Goal: Information Seeking & Learning: Check status

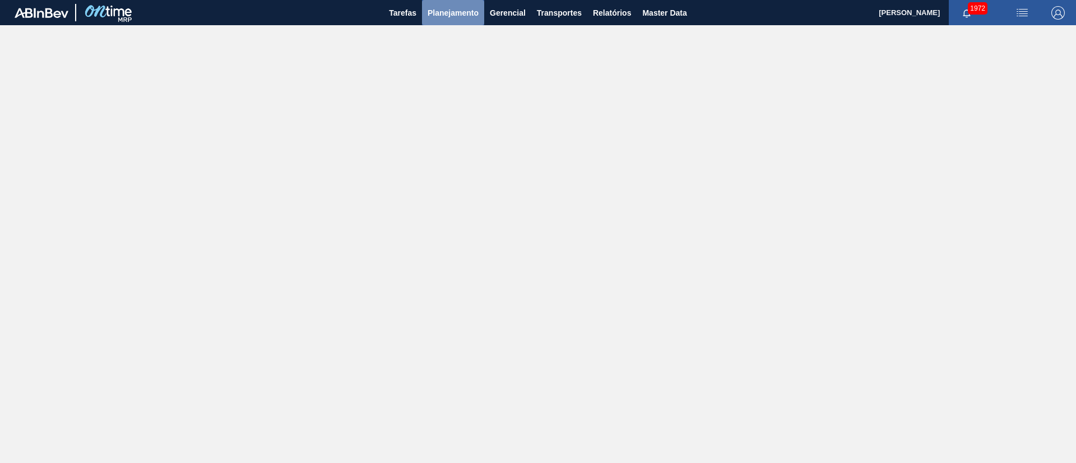
click at [448, 14] on span "Planejamento" at bounding box center [452, 12] width 51 height 13
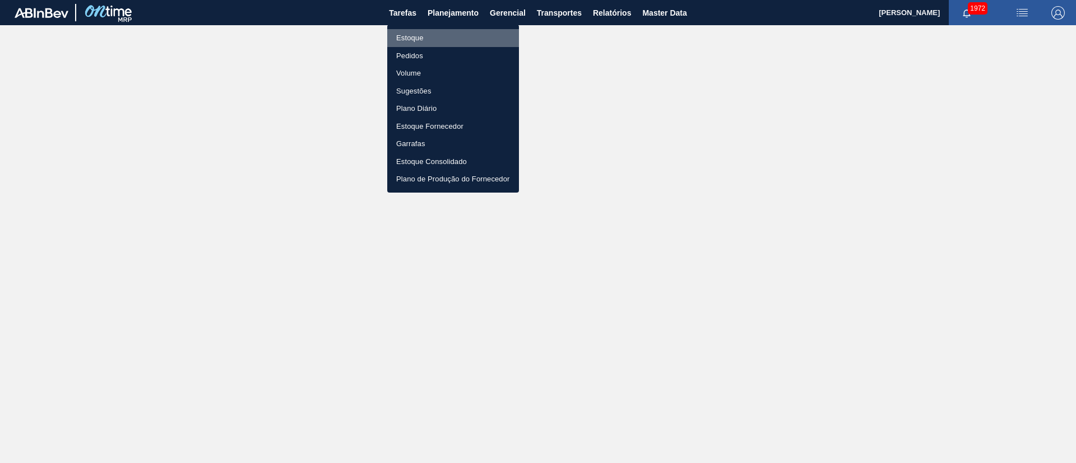
click at [409, 40] on li "Estoque" at bounding box center [453, 38] width 132 height 18
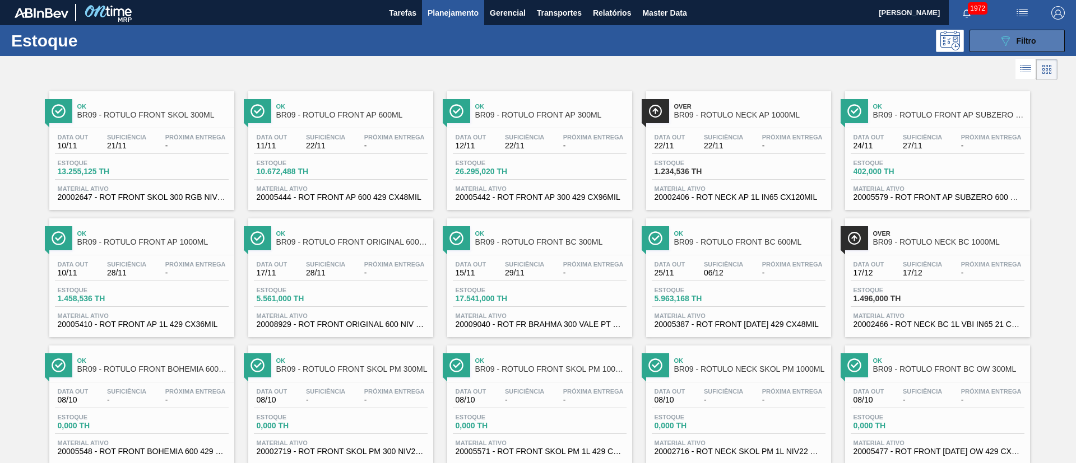
click at [1024, 32] on button "089F7B8B-B2A5-4AFE-B5C0-19BA573D28AC Filtro" at bounding box center [1016, 41] width 95 height 22
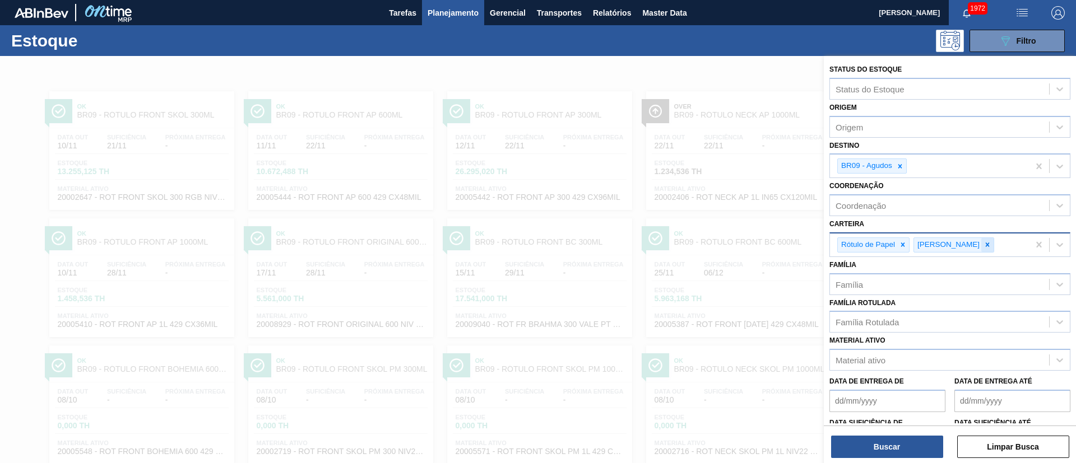
click at [981, 240] on div at bounding box center [987, 245] width 12 height 14
click at [904, 247] on icon at bounding box center [902, 245] width 8 height 8
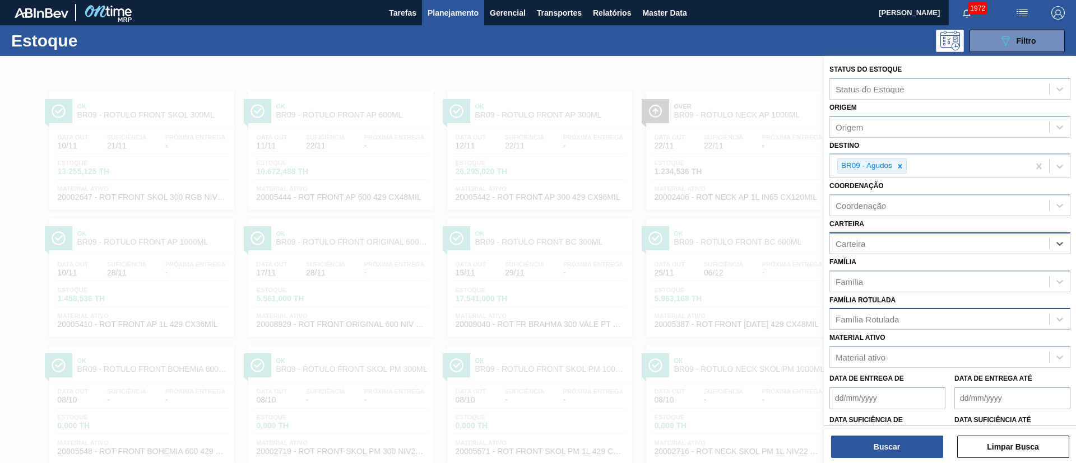
click at [879, 327] on div "Família Rotulada" at bounding box center [939, 319] width 219 height 16
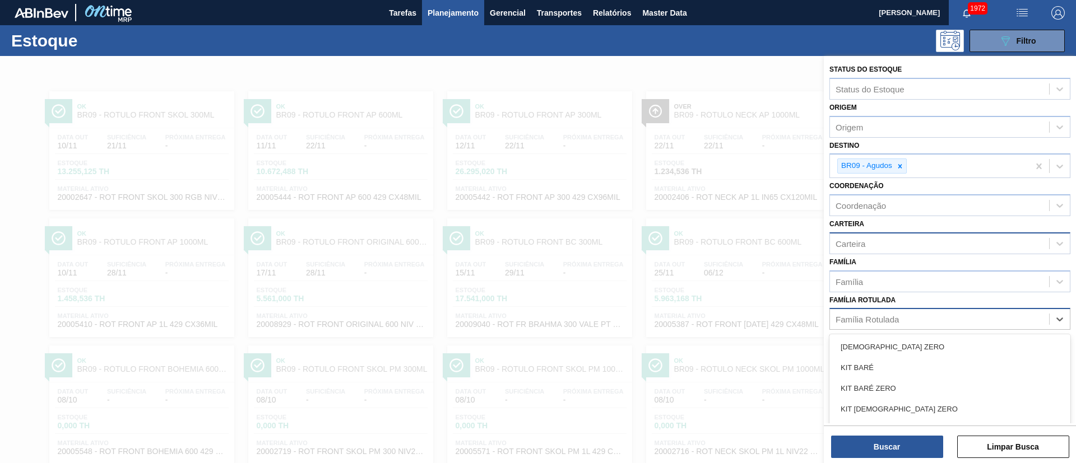
scroll to position [44, 0]
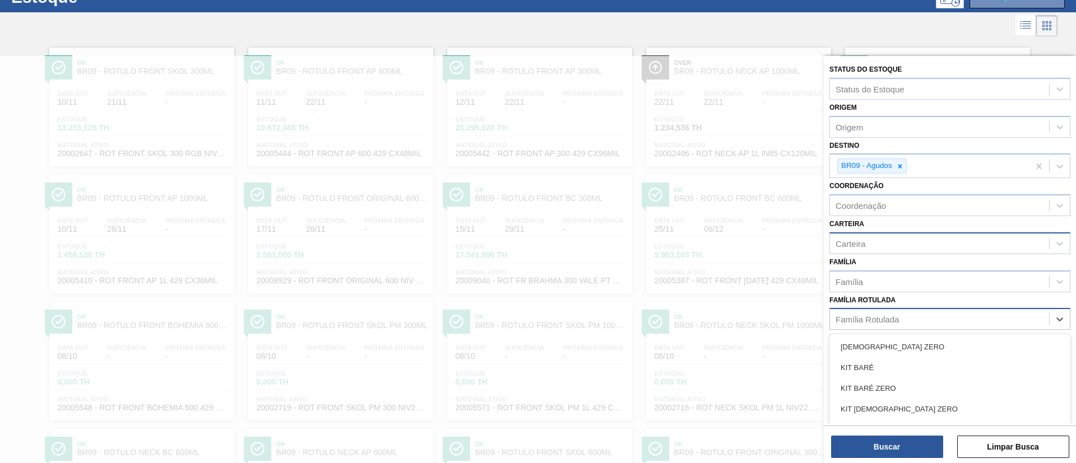
paste Rotulada "RÓTULO FRONT ORIGINAL 1000ML"
type Rotulada "RÓTULO FRONT ORIGINAL 1000ML"
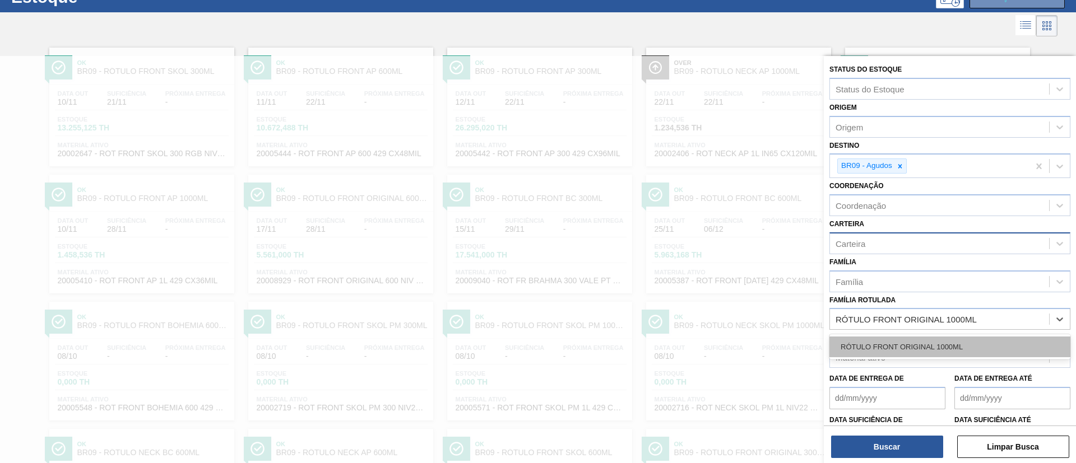
click at [881, 341] on div "RÓTULO FRONT ORIGINAL 1000ML" at bounding box center [949, 347] width 241 height 21
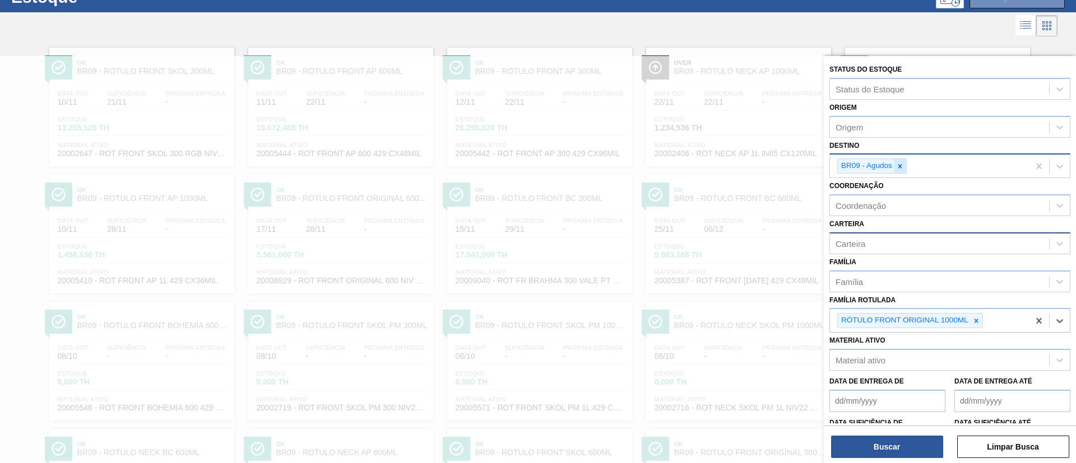
click at [898, 166] on icon at bounding box center [900, 166] width 8 height 8
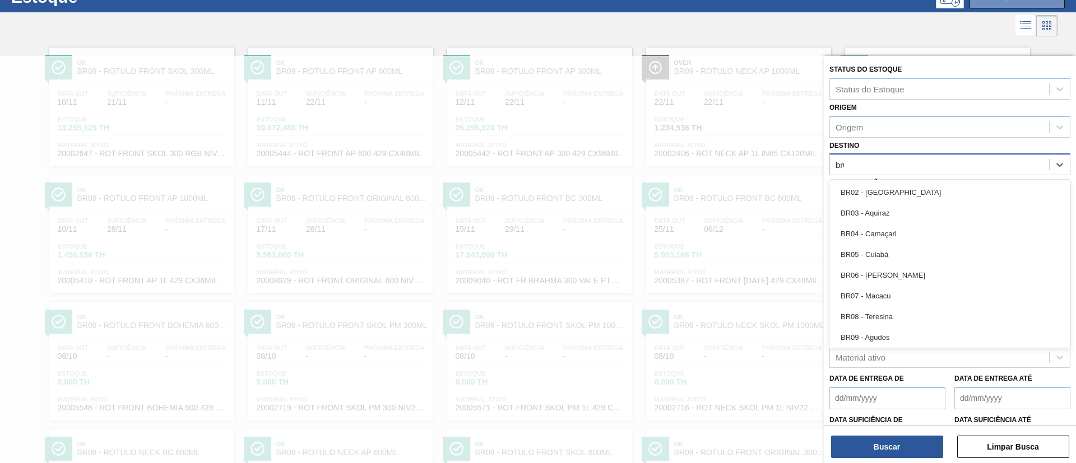
type input "br02"
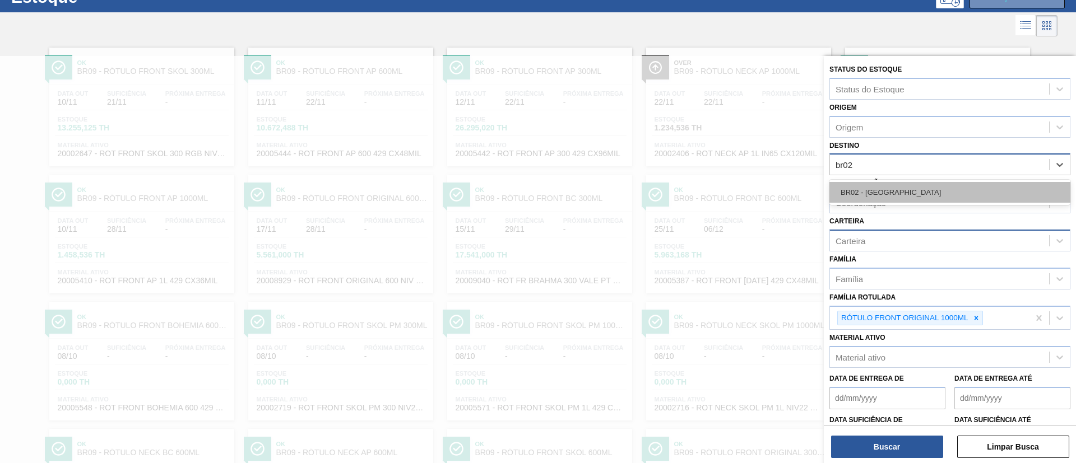
click at [901, 194] on div "BR02 - Sergipe" at bounding box center [949, 192] width 241 height 21
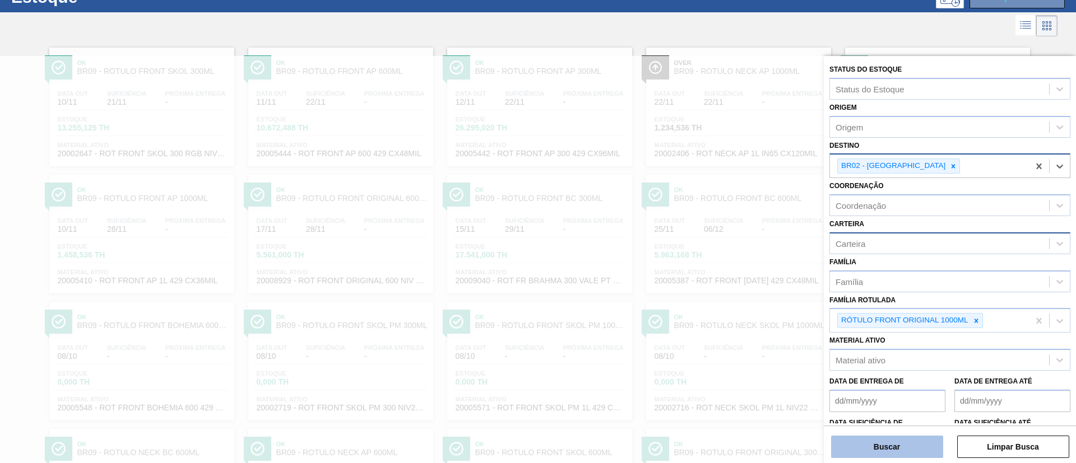
click at [866, 450] on button "Buscar" at bounding box center [887, 447] width 112 height 22
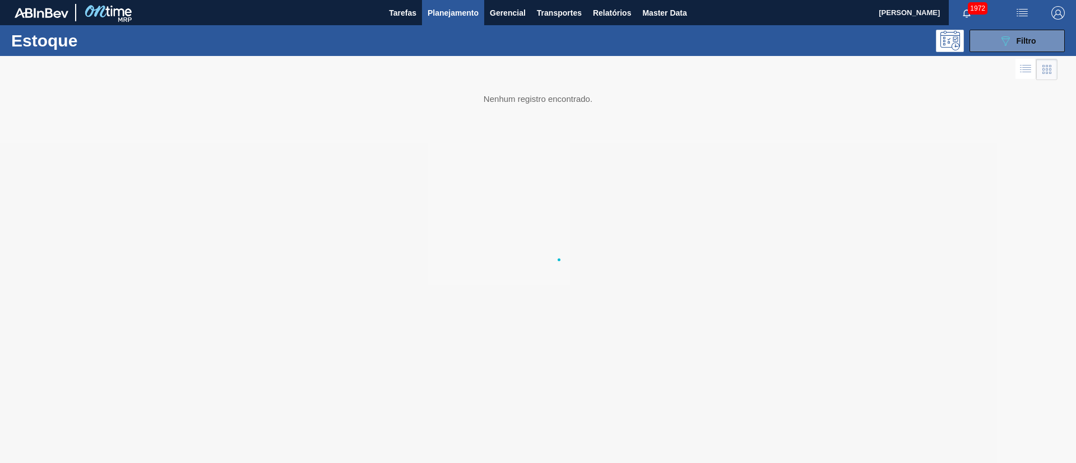
scroll to position [0, 0]
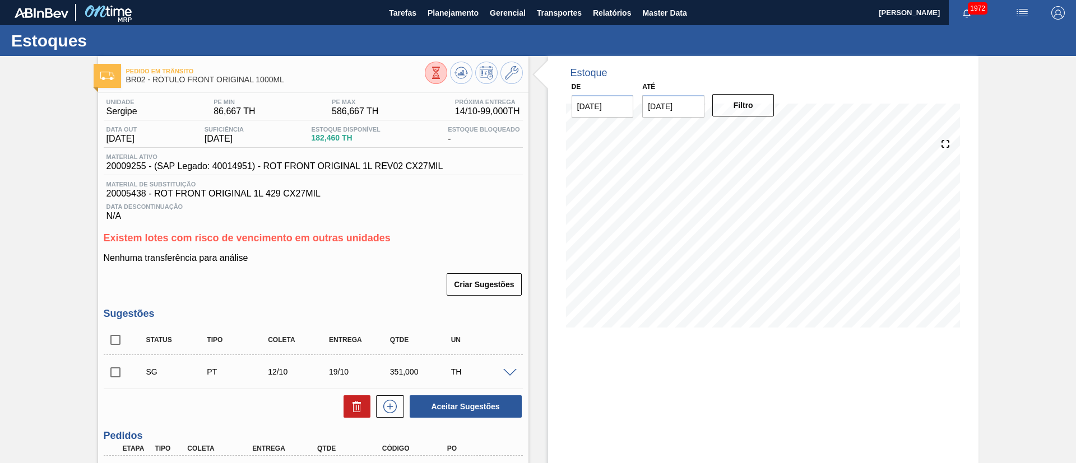
drag, startPoint x: 122, startPoint y: 335, endPoint x: 150, endPoint y: 342, distance: 28.3
click at [122, 335] on input "checkbox" at bounding box center [116, 340] width 24 height 24
checkbox input "true"
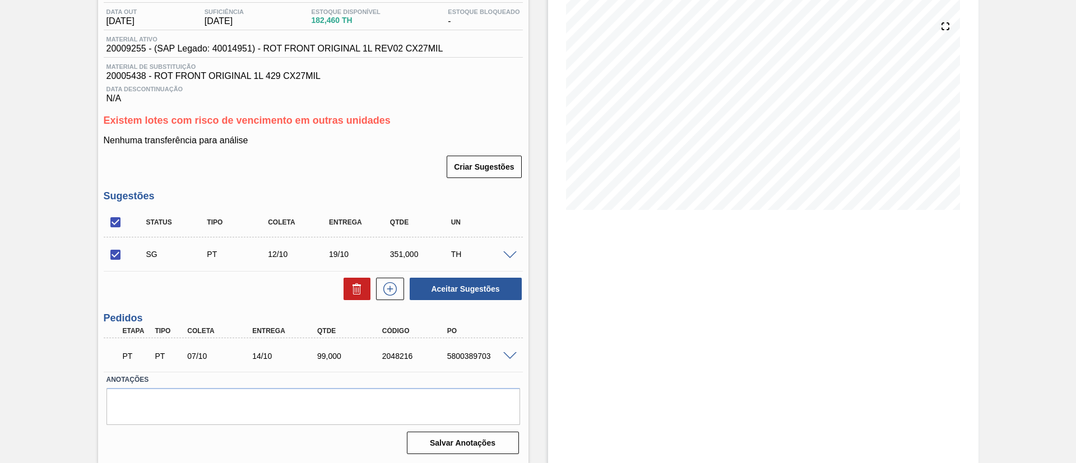
scroll to position [118, 0]
click at [360, 287] on icon at bounding box center [356, 288] width 13 height 13
checkbox input "false"
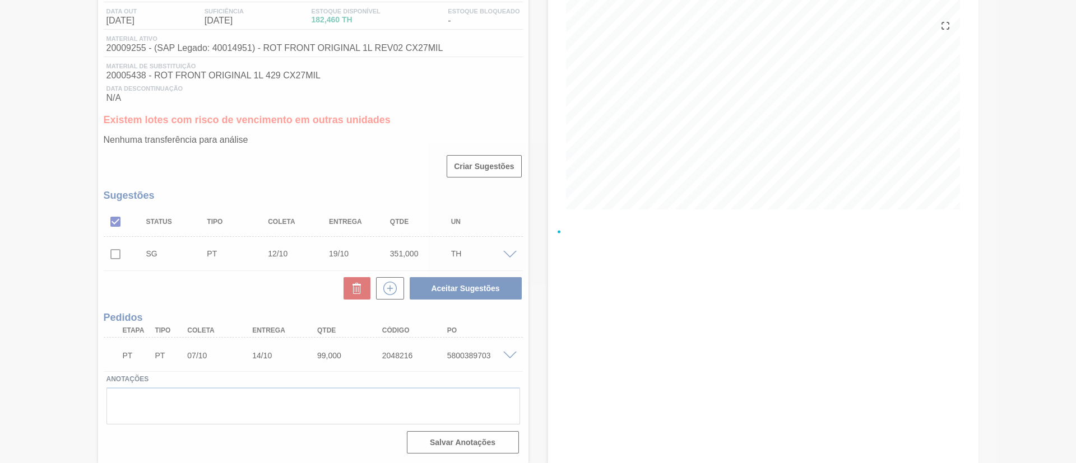
scroll to position [72, 0]
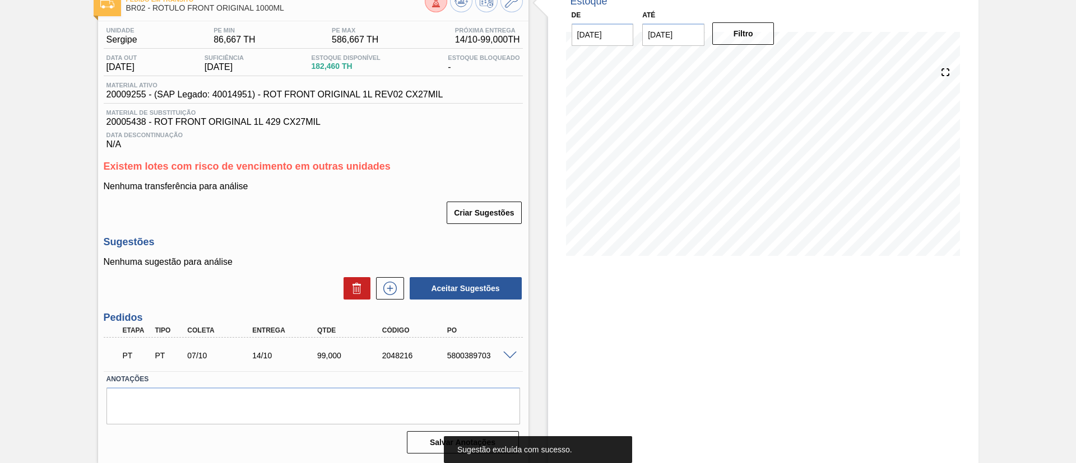
click at [507, 355] on span at bounding box center [509, 356] width 13 height 8
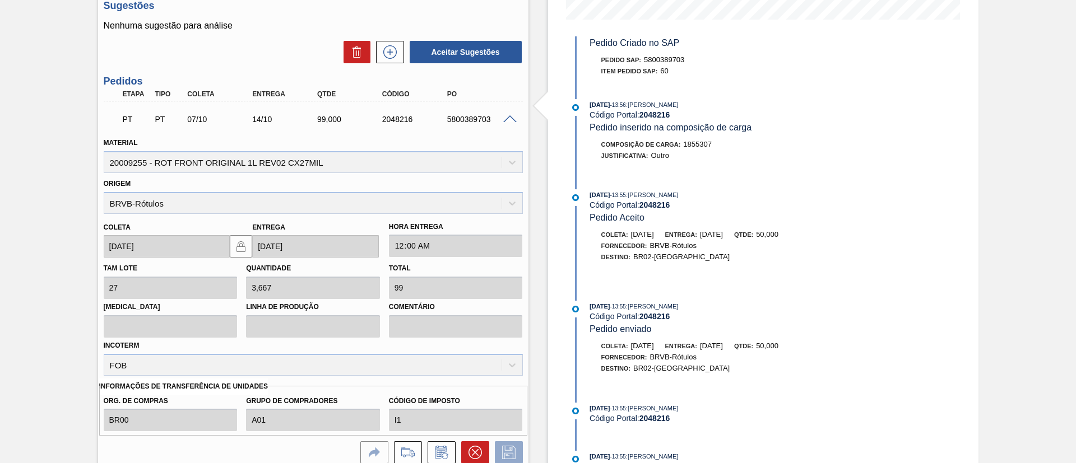
scroll to position [324, 0]
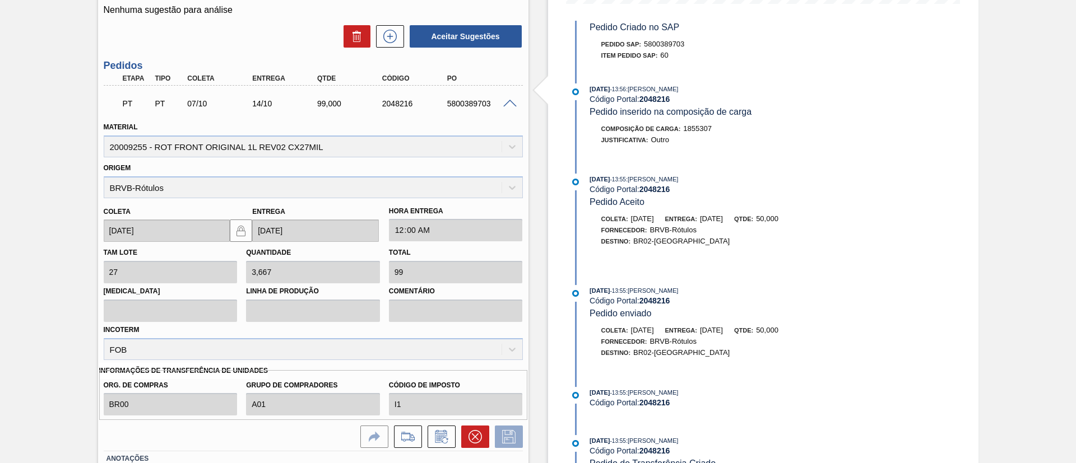
click at [463, 101] on div "5800389703" at bounding box center [480, 103] width 73 height 9
copy div "5800389703"
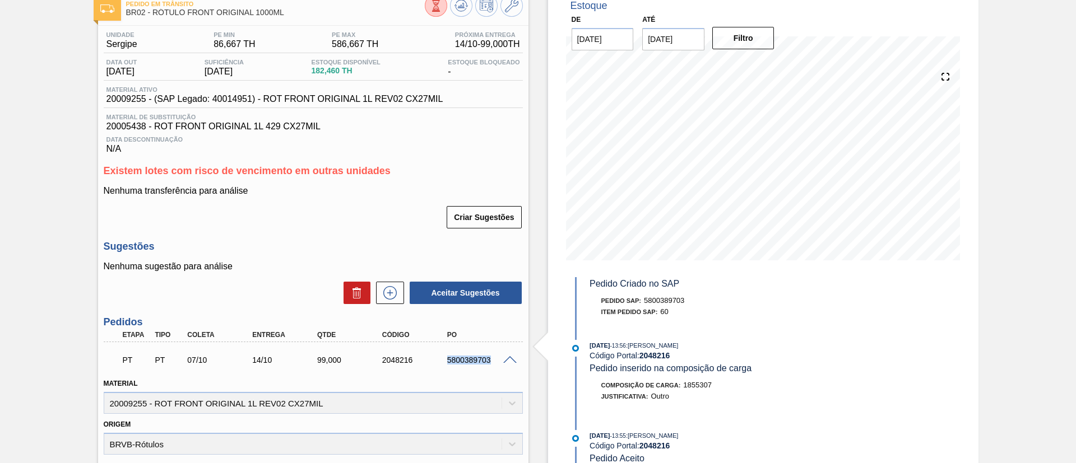
scroll to position [0, 0]
